Goal: Information Seeking & Learning: Learn about a topic

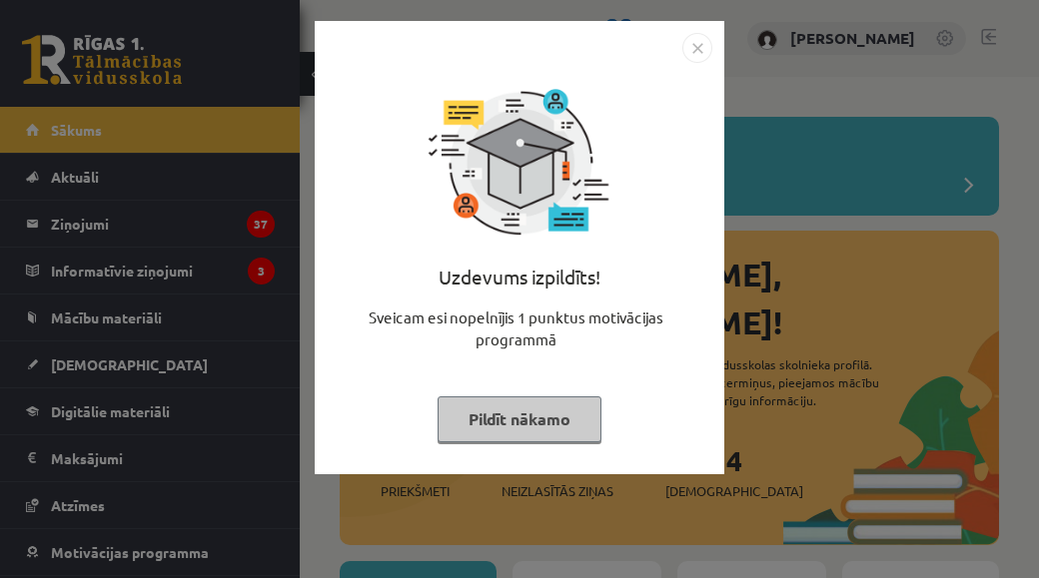
click at [688, 35] on img "Close" at bounding box center [697, 48] width 30 height 30
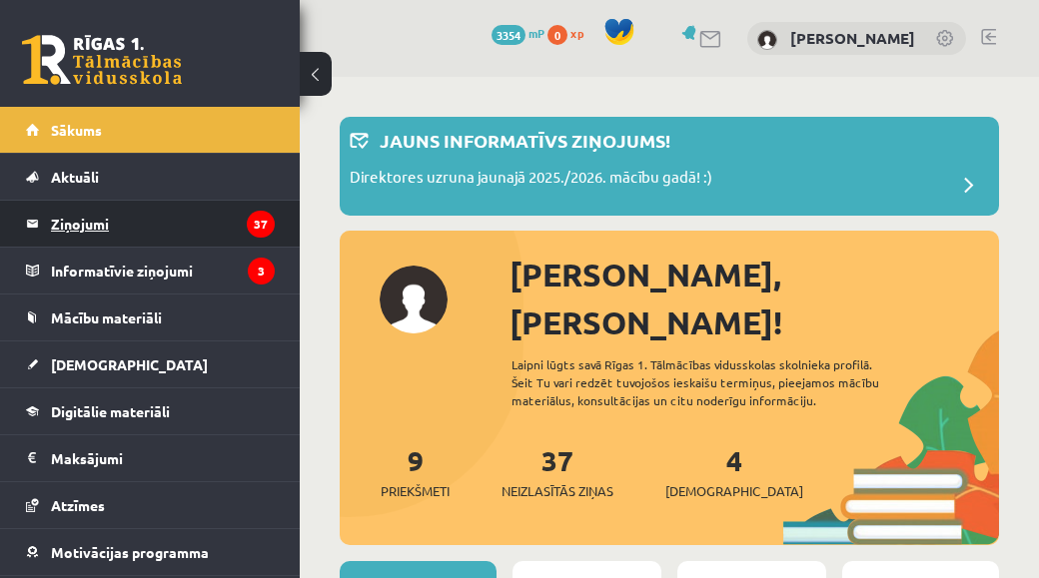
click at [57, 239] on legend "Ziņojumi 37" at bounding box center [163, 224] width 224 height 46
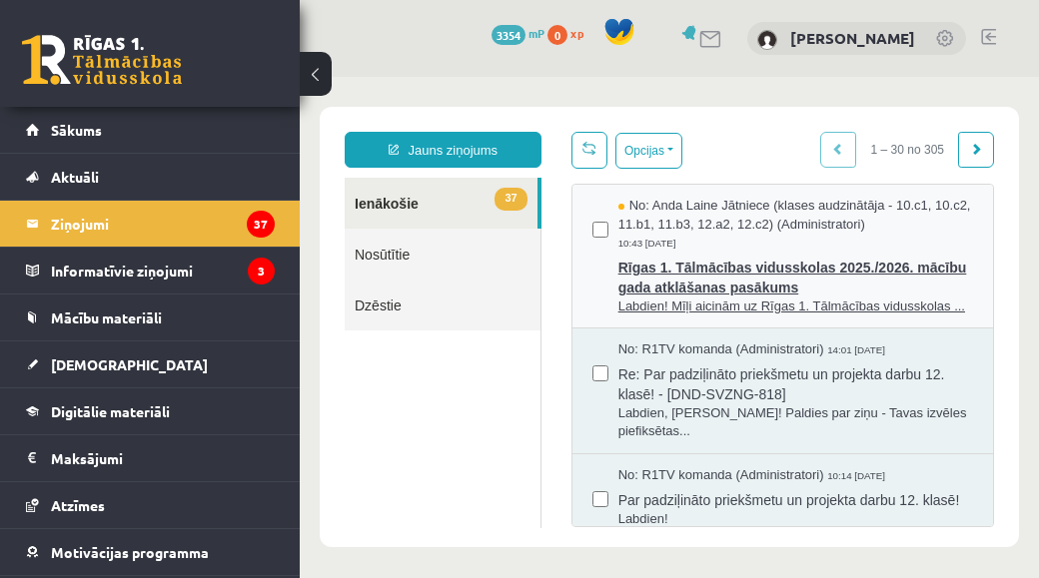
click at [833, 248] on div "No: Anda Laine Jātniece (klases audzinātāja - 10.c1, 10.c2, 11.b1, 11.b3, 12.a2…" at bounding box center [795, 225] width 355 height 56
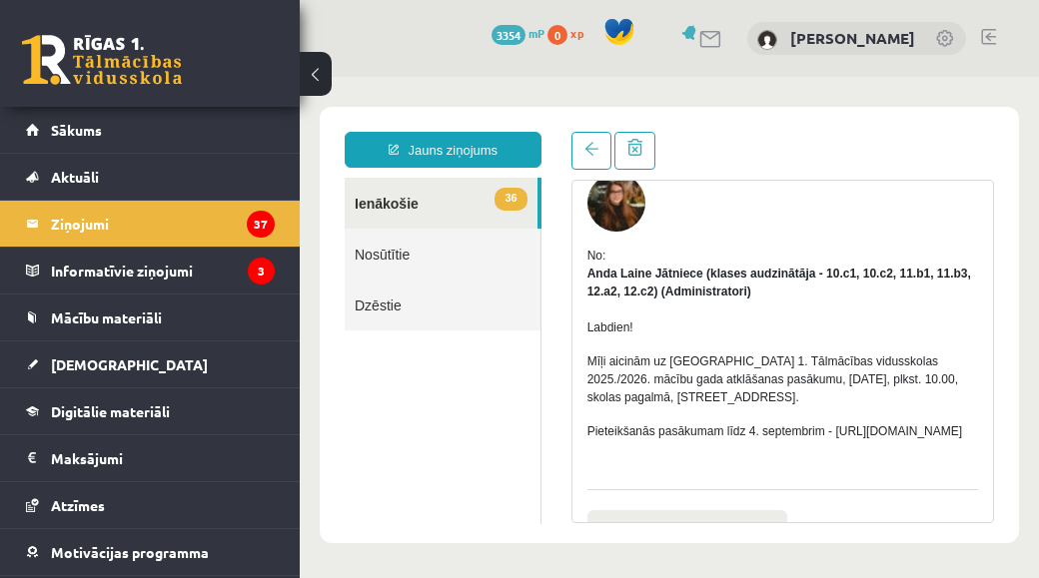
scroll to position [79, 0]
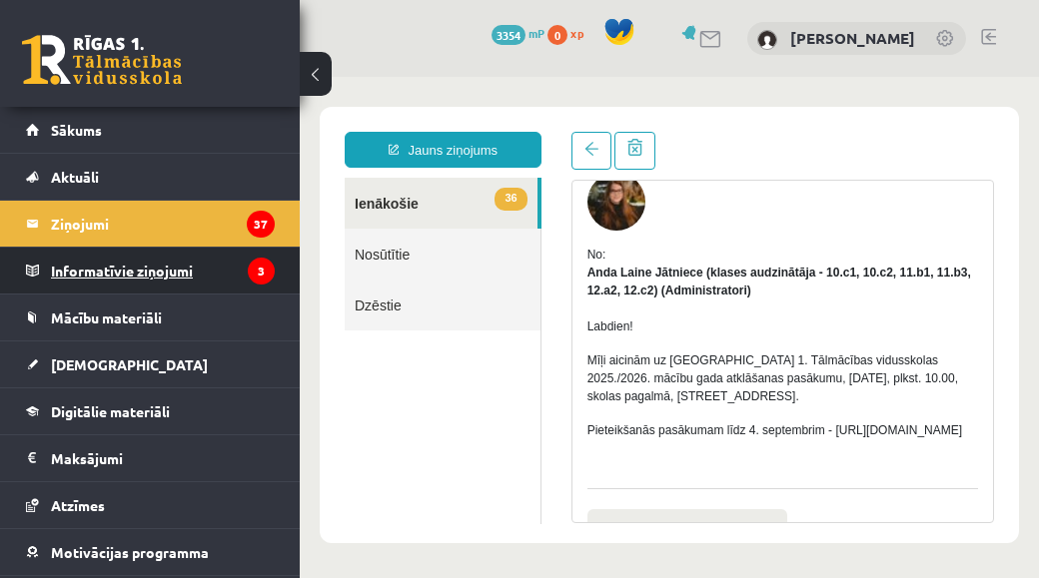
click at [100, 266] on legend "Informatīvie ziņojumi 3" at bounding box center [163, 271] width 224 height 46
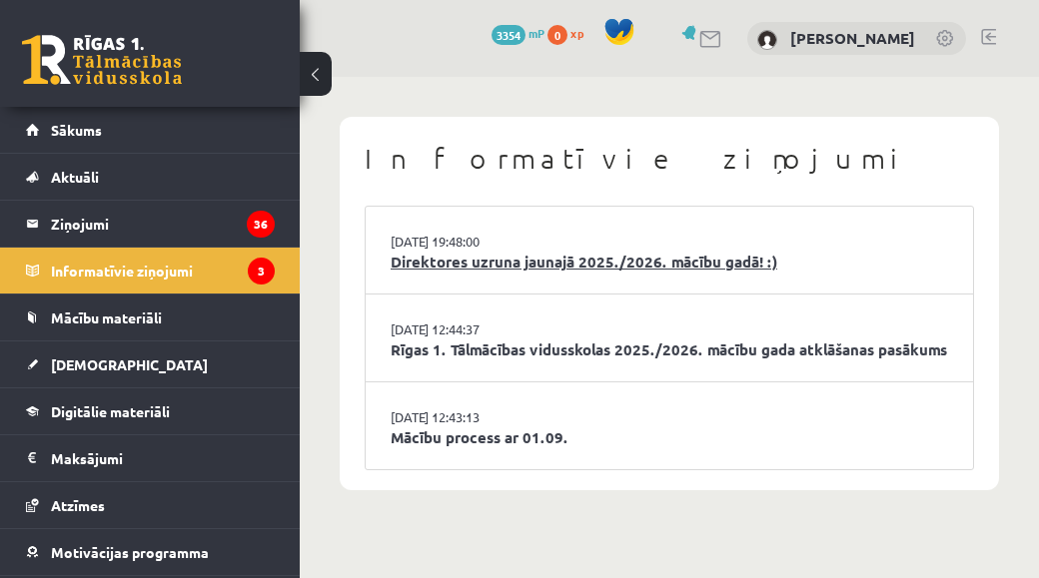
click at [933, 251] on link "Direktores uzruna jaunajā 2025./2026. mācību gadā! :)" at bounding box center [669, 262] width 557 height 23
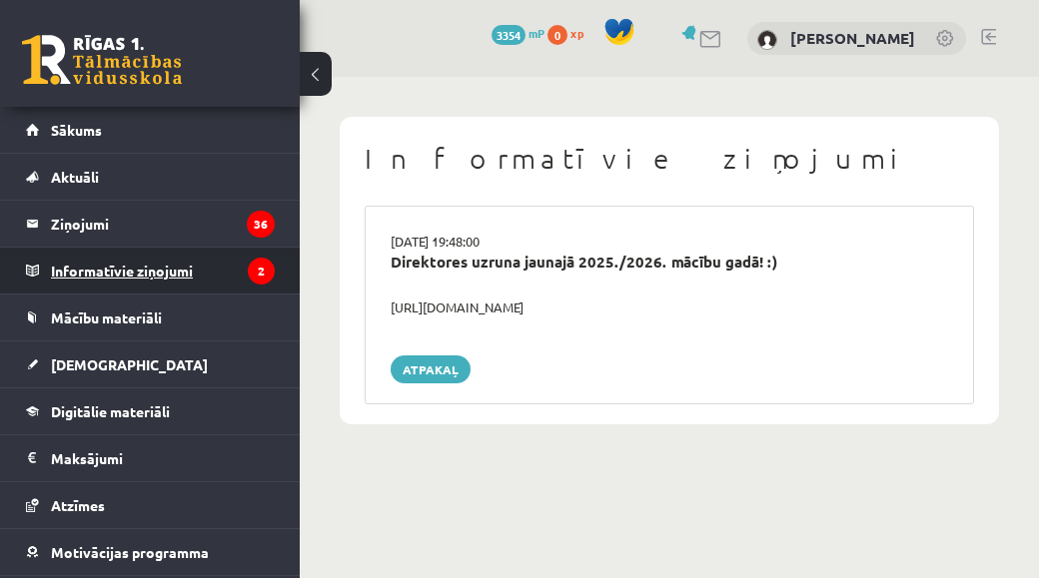
click at [139, 280] on legend "Informatīvie ziņojumi 2" at bounding box center [163, 271] width 224 height 46
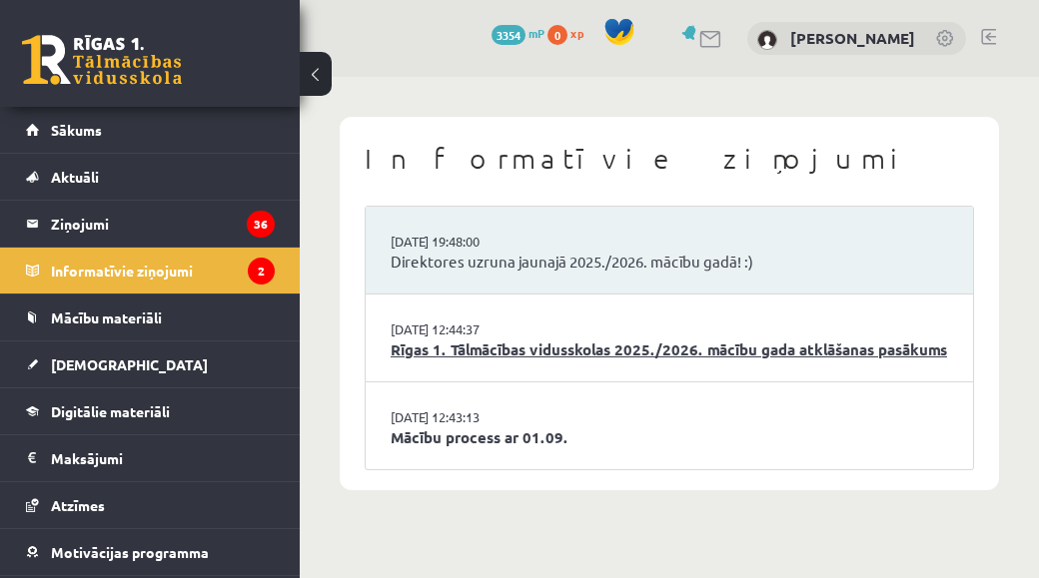
click at [823, 339] on link "Rīgas 1. Tālmācības vidusskolas 2025./2026. mācību gada atklāšanas pasākums" at bounding box center [669, 350] width 557 height 23
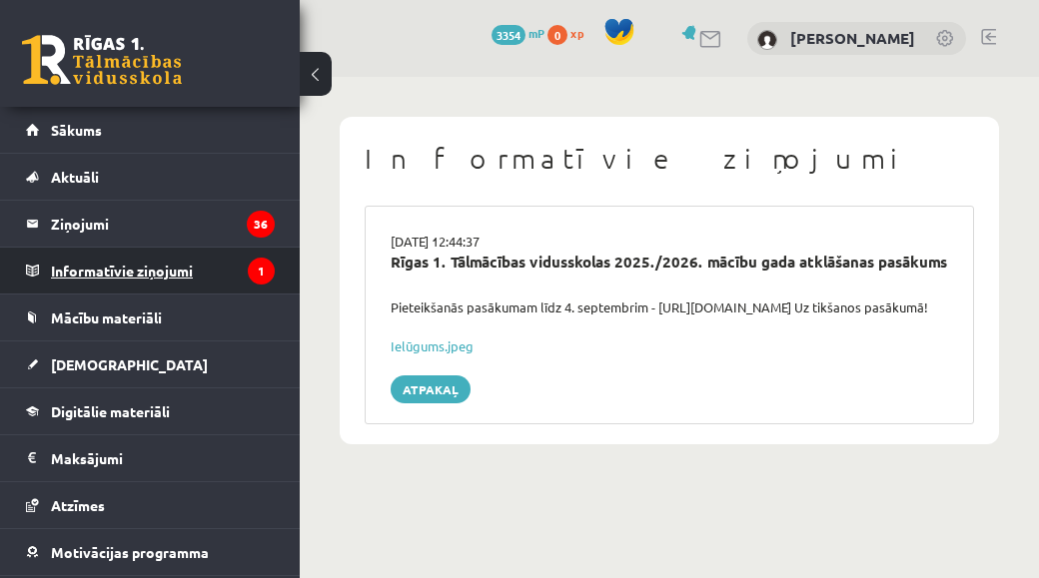
click at [140, 251] on legend "Informatīvie ziņojumi 1" at bounding box center [163, 271] width 224 height 46
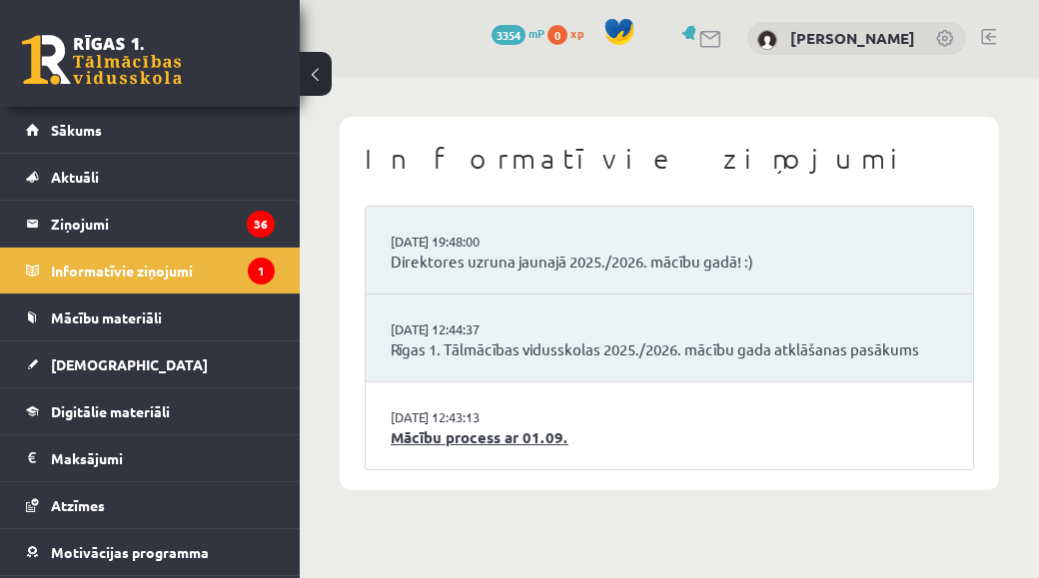
click at [410, 428] on link "Mācību process ar 01.09." at bounding box center [669, 438] width 557 height 23
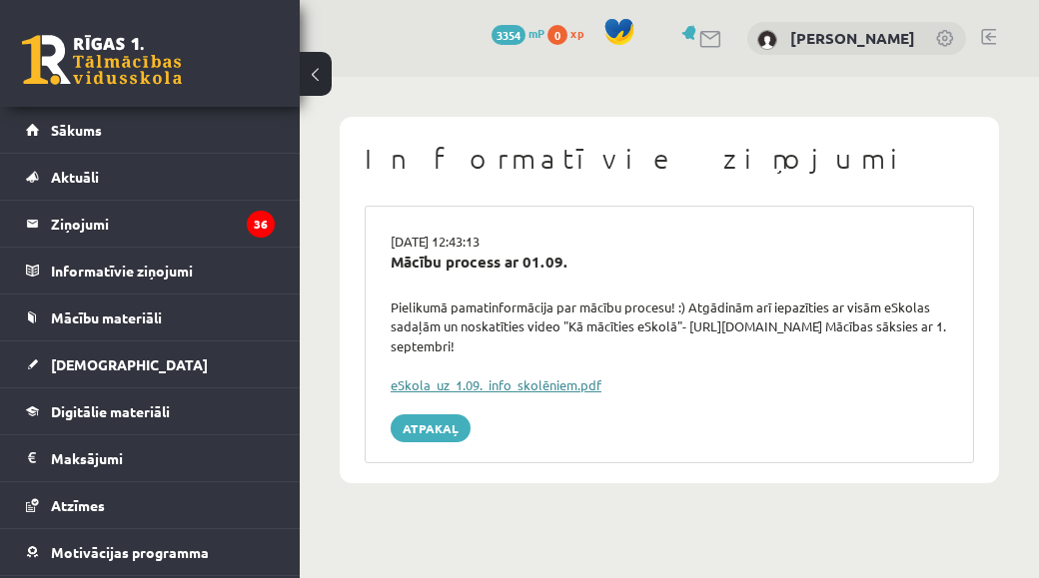
click at [568, 386] on link "eSkola_uz_1.09._info_skolēniem.pdf" at bounding box center [496, 385] width 211 height 17
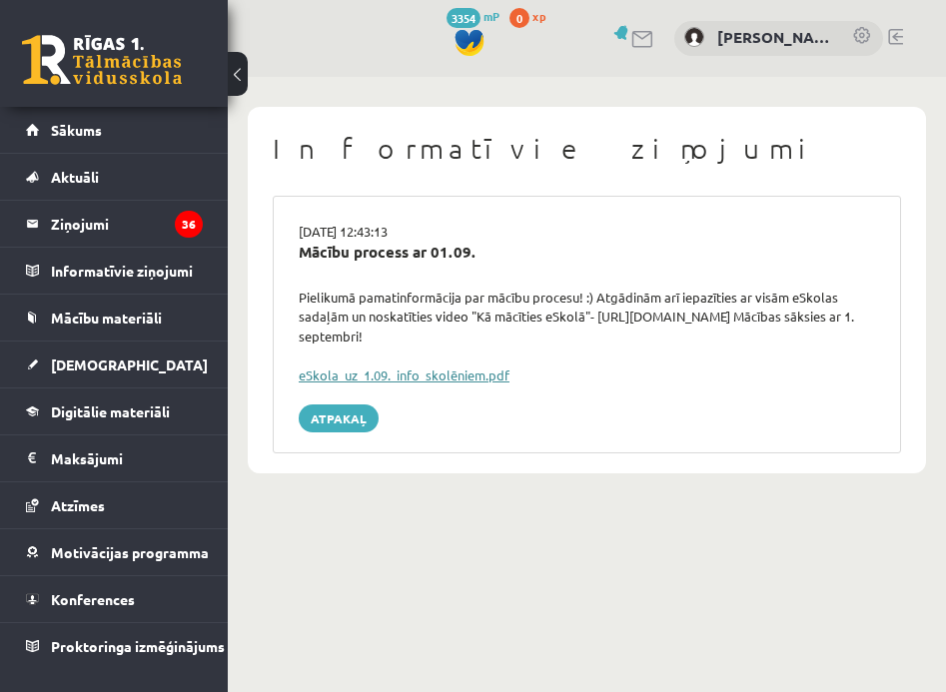
click at [400, 369] on link "eSkola_uz_1.09._info_skolēniem.pdf" at bounding box center [404, 375] width 211 height 17
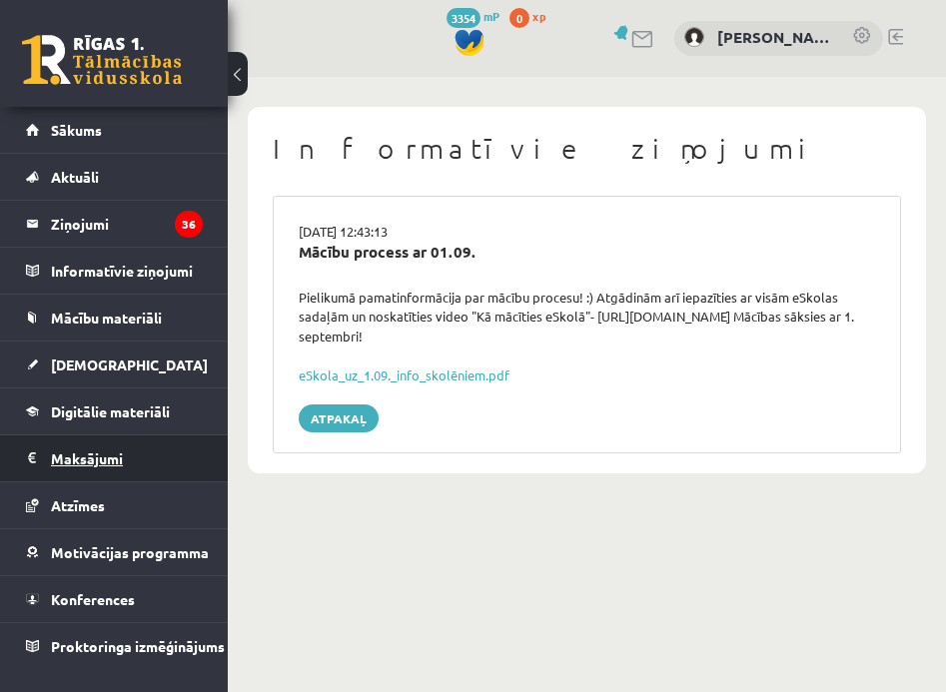
click at [116, 458] on legend "Maksājumi 0" at bounding box center [127, 459] width 152 height 46
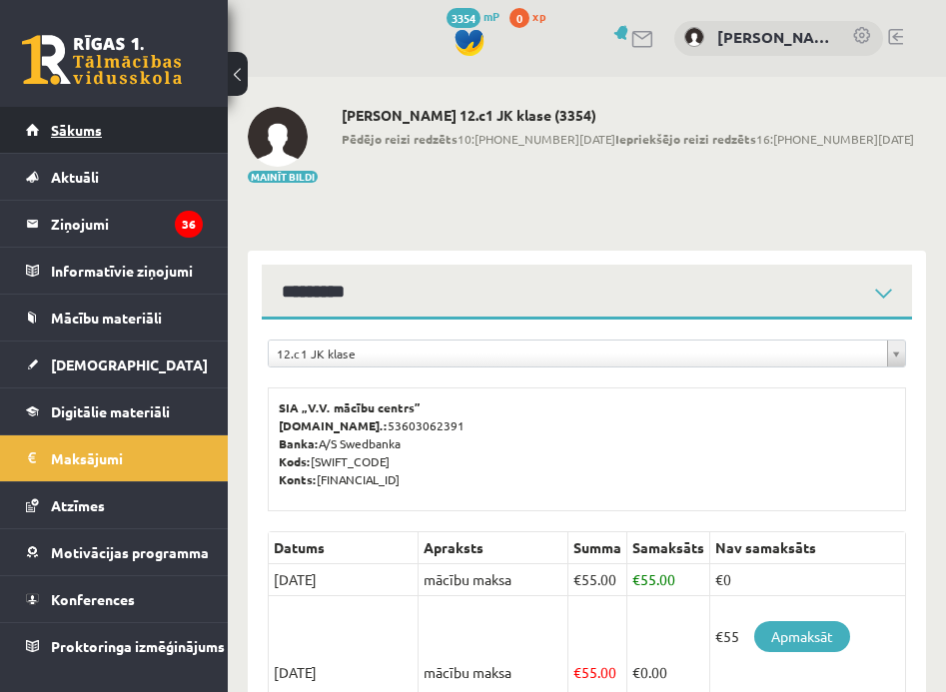
click at [186, 134] on link "Sākums" at bounding box center [114, 130] width 177 height 46
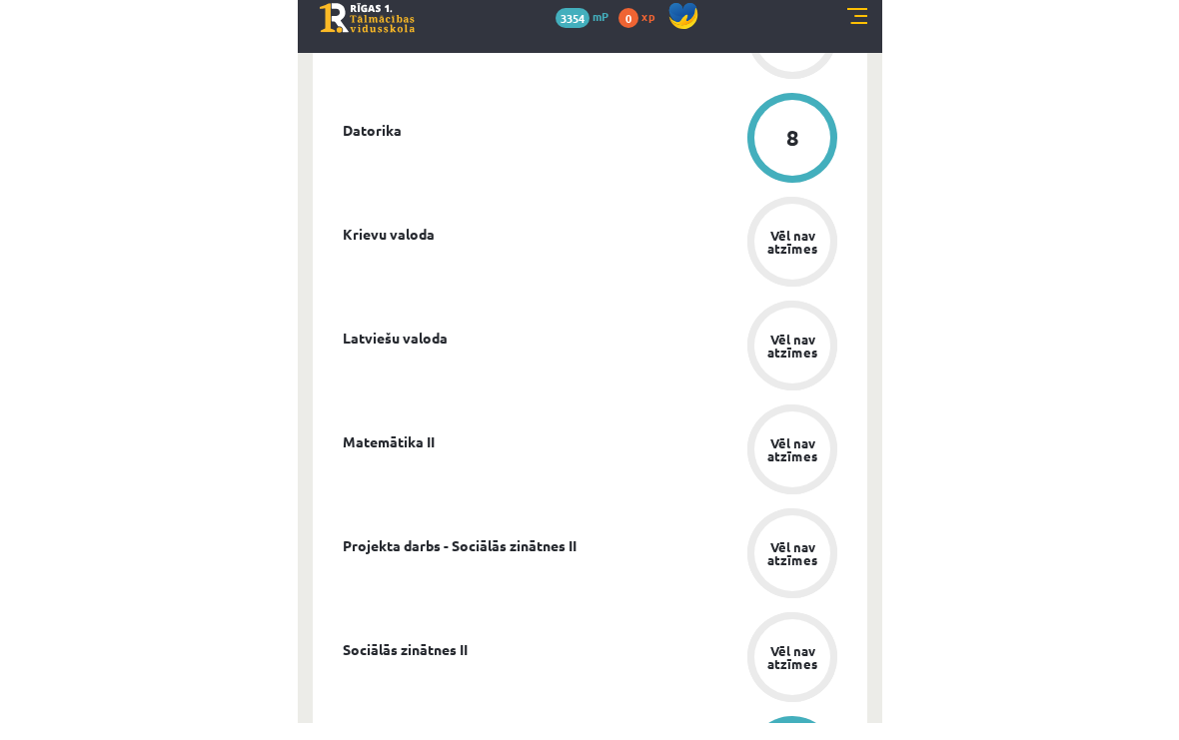
scroll to position [473, 0]
